Goal: Check status

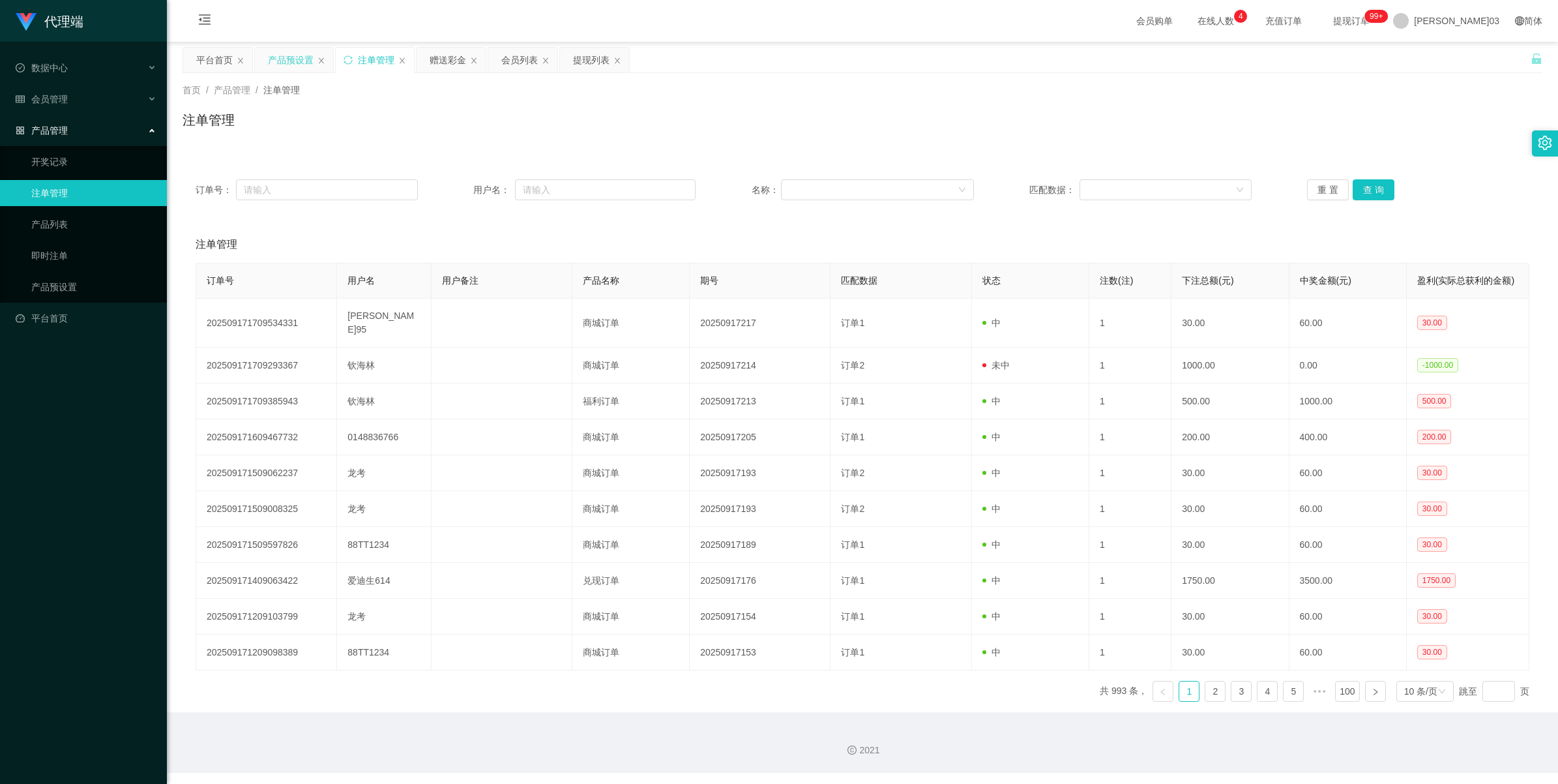
click at [291, 56] on div "产品预设置" at bounding box center [291, 60] width 46 height 25
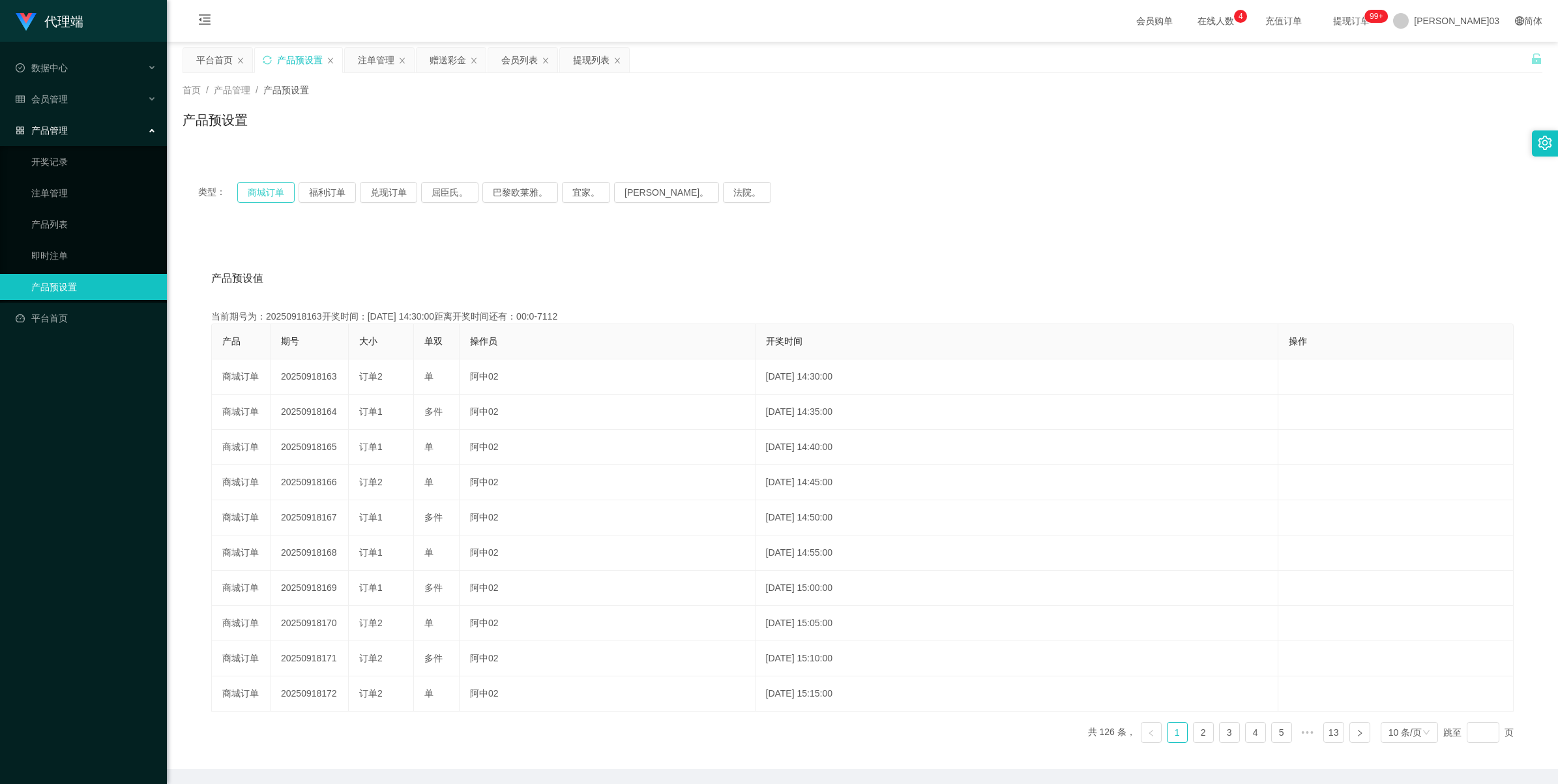
click at [256, 193] on button "商城订单" at bounding box center [266, 192] width 58 height 21
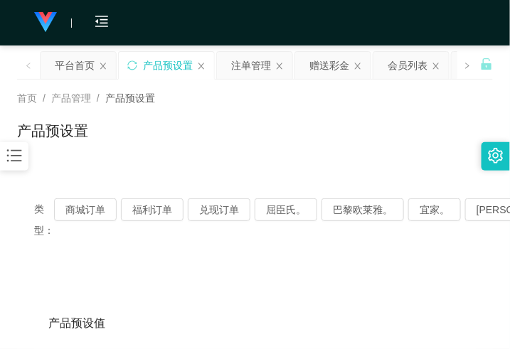
scroll to position [89, 0]
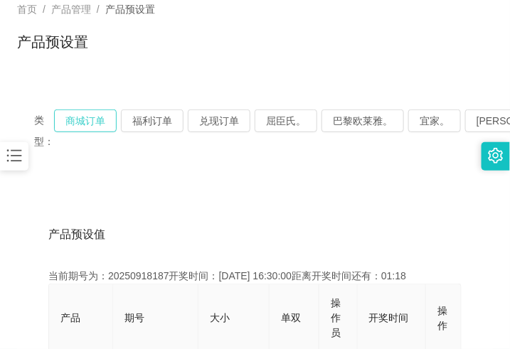
click at [98, 117] on button "商城订单" at bounding box center [85, 121] width 63 height 23
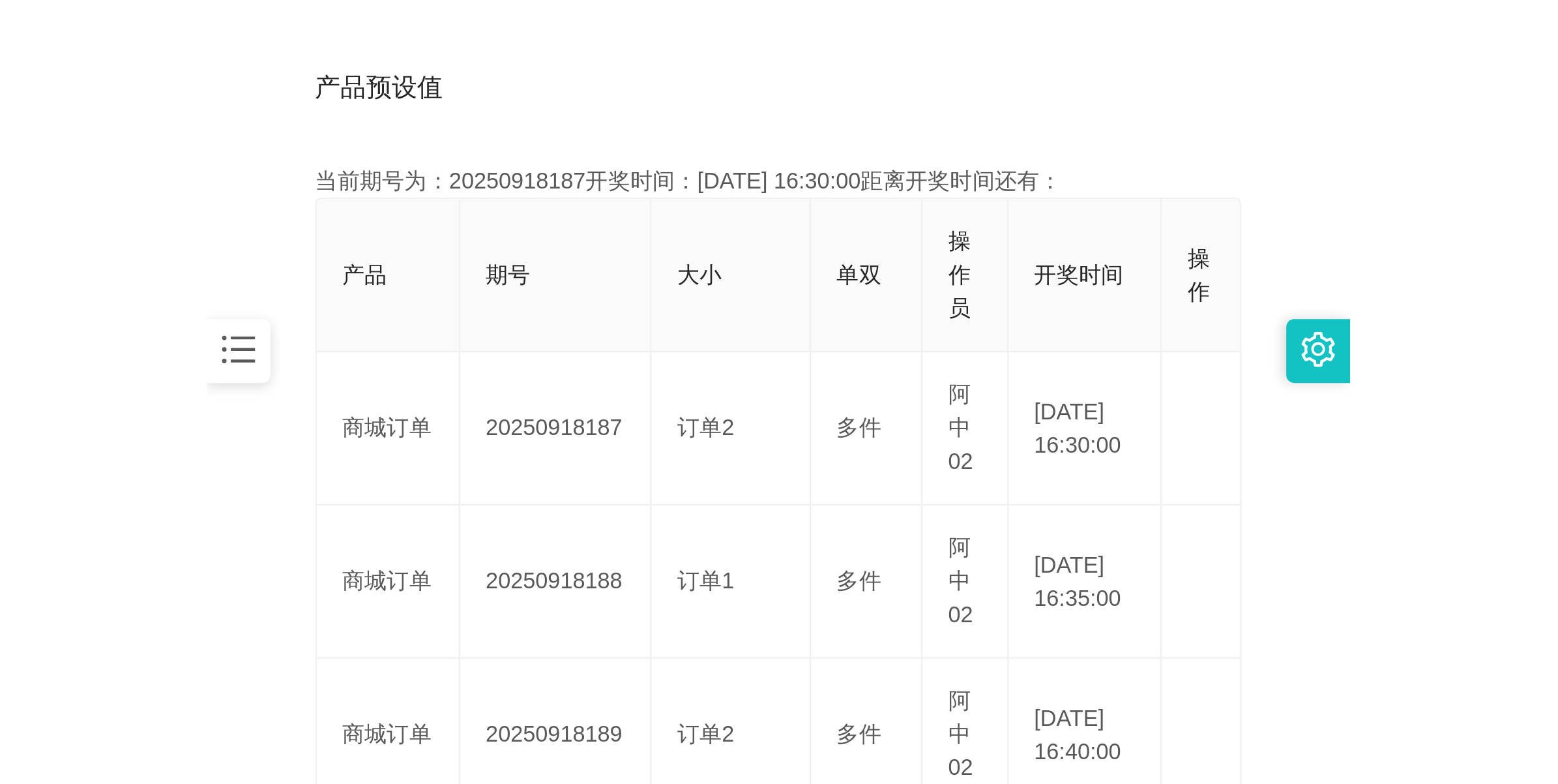
scroll to position [326, 0]
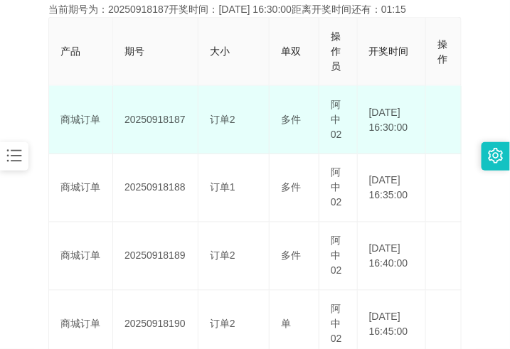
click at [144, 119] on td "20250918187" at bounding box center [155, 120] width 85 height 68
copy td "20250918187"
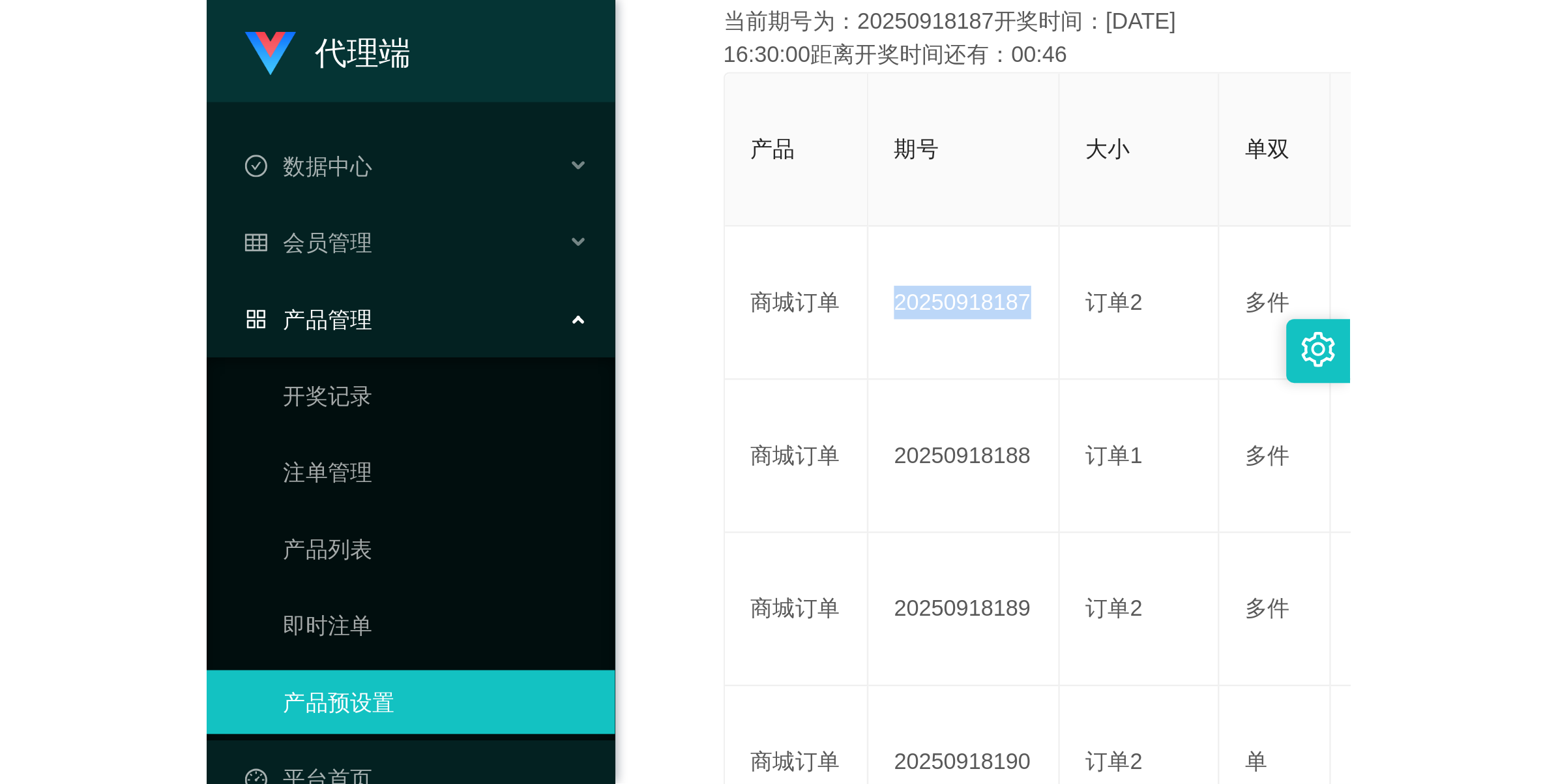
scroll to position [47, 0]
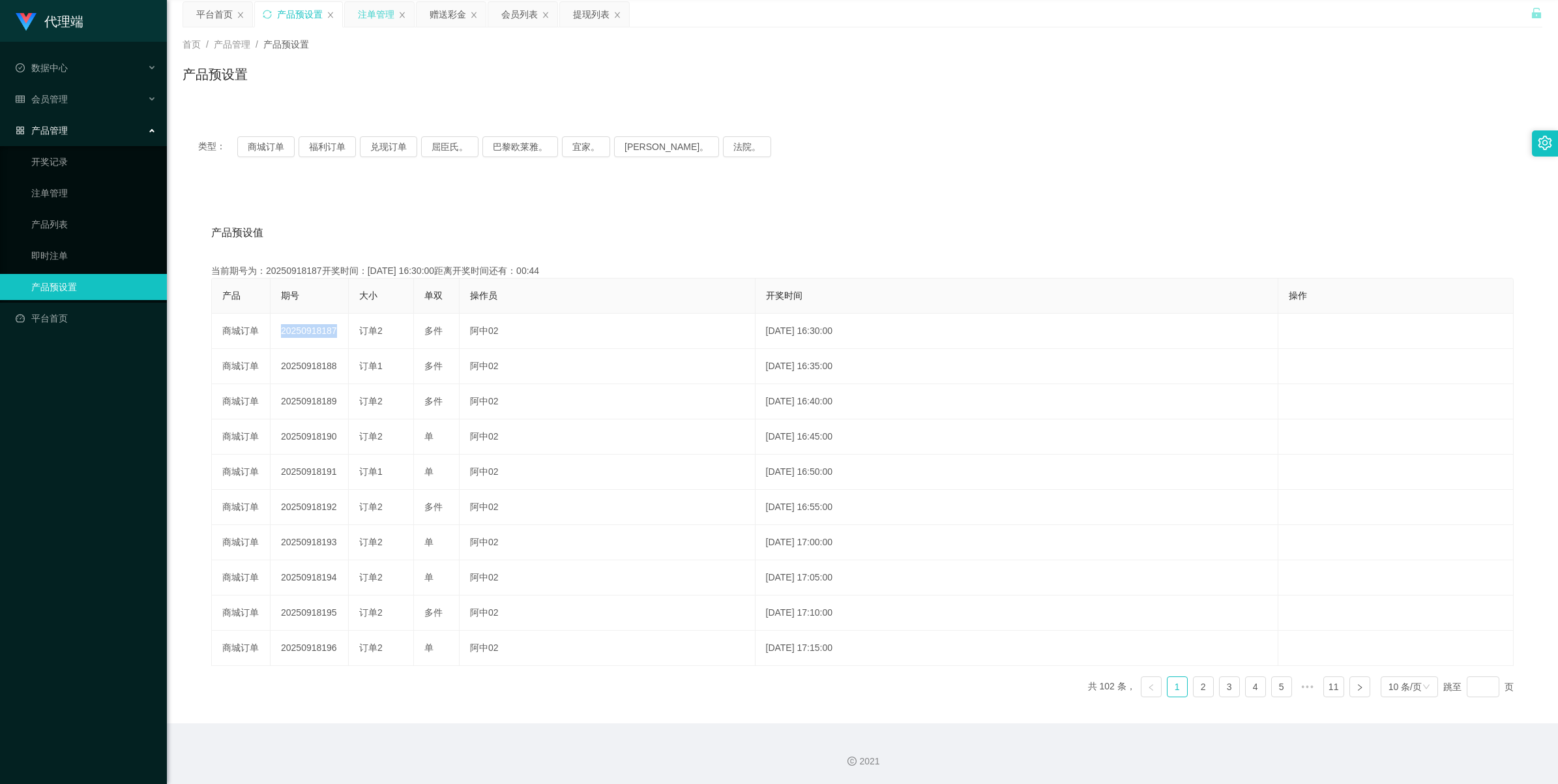
click at [378, 15] on div "注单管理" at bounding box center [376, 14] width 37 height 25
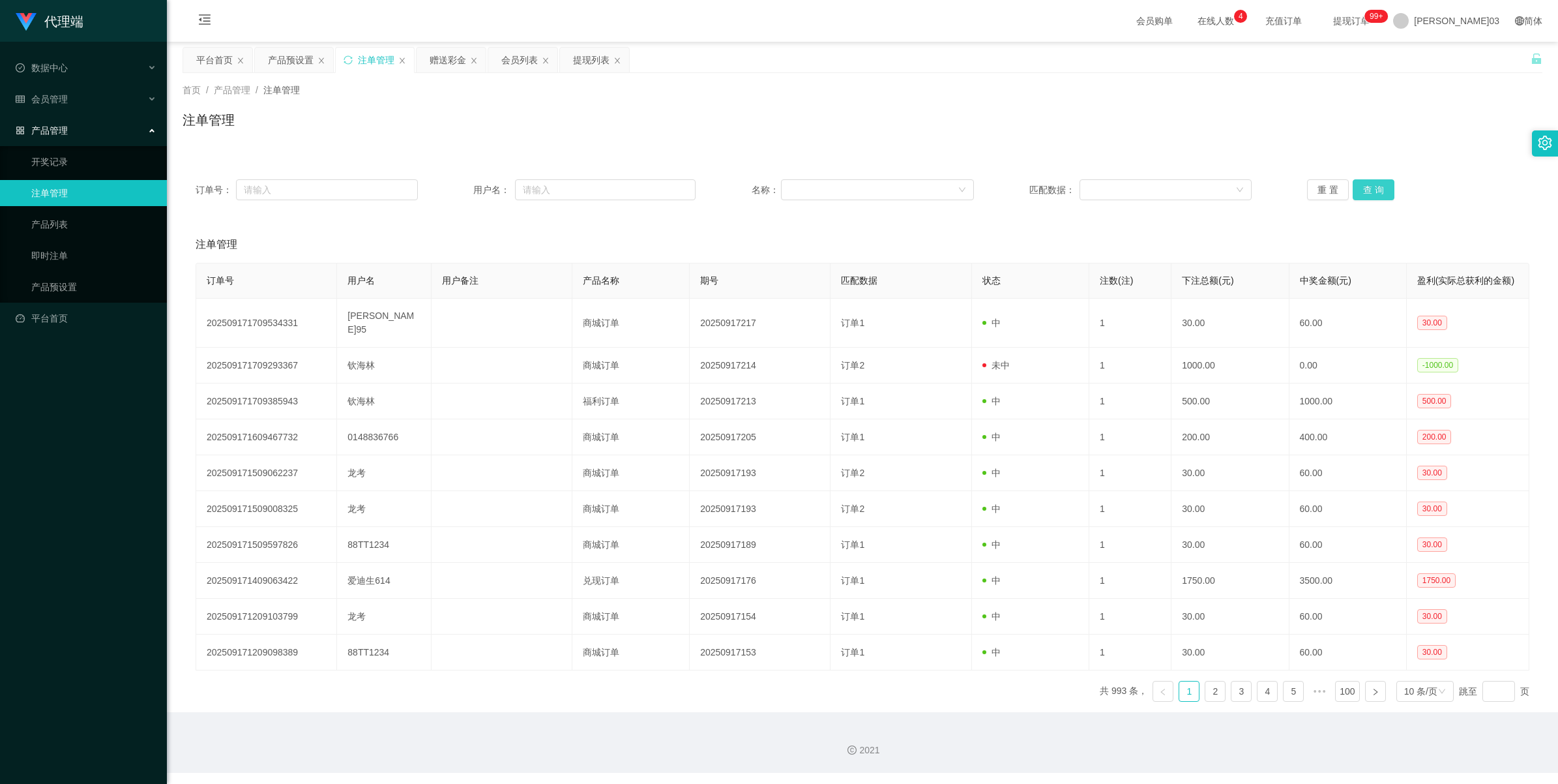
click at [1371, 188] on button "查 询" at bounding box center [1374, 190] width 42 height 21
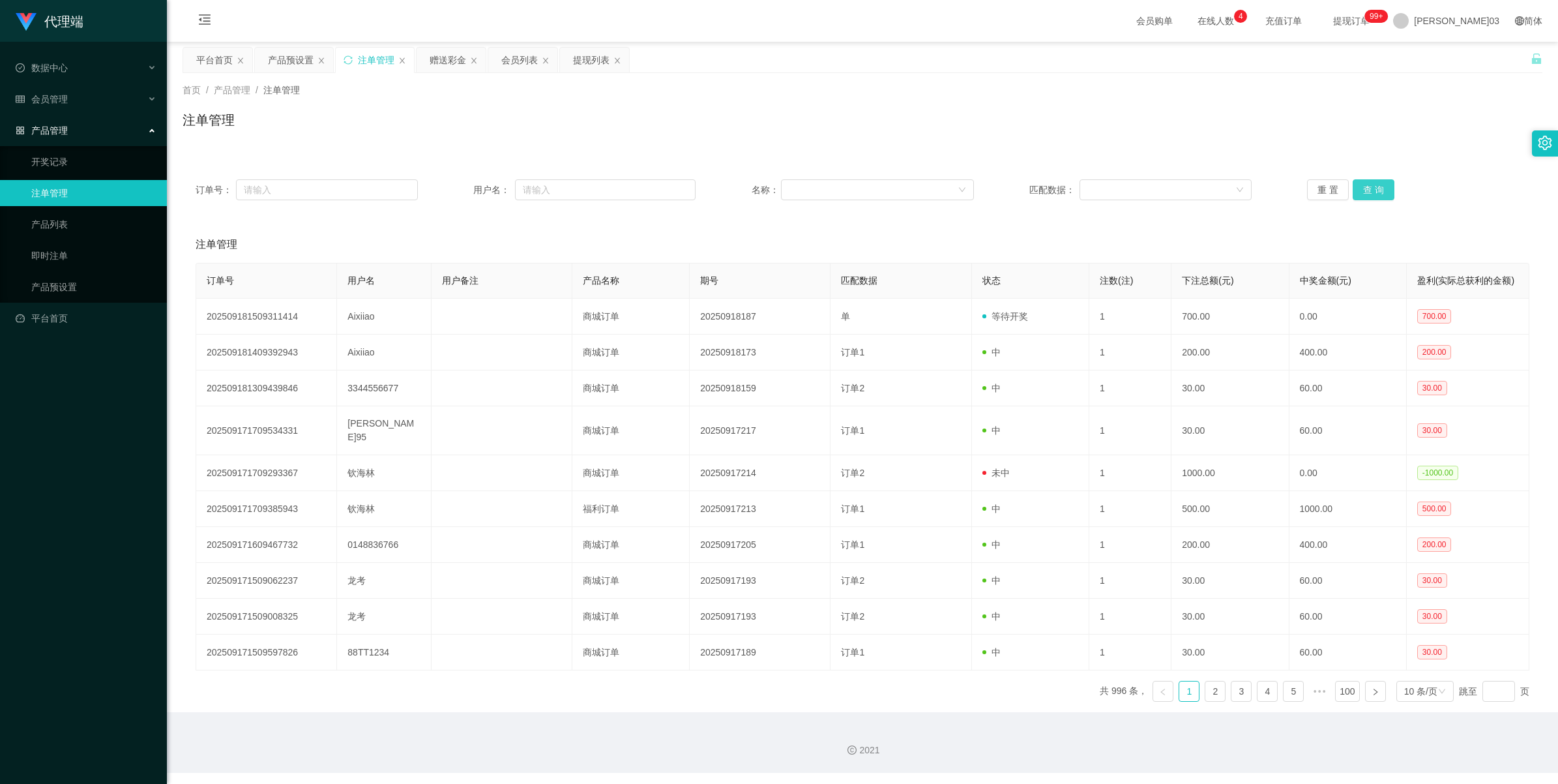
click at [1371, 188] on button "查 询" at bounding box center [1374, 190] width 42 height 21
click at [1373, 196] on button "查 询" at bounding box center [1374, 190] width 42 height 21
